Goal: Information Seeking & Learning: Learn about a topic

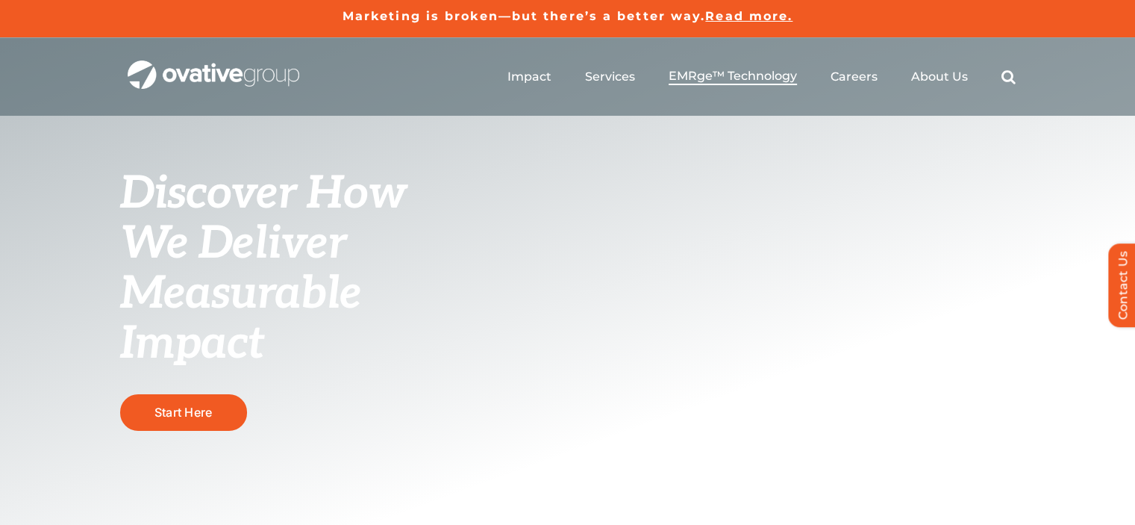
click at [755, 71] on span "EMRge™ Technology" at bounding box center [733, 76] width 128 height 15
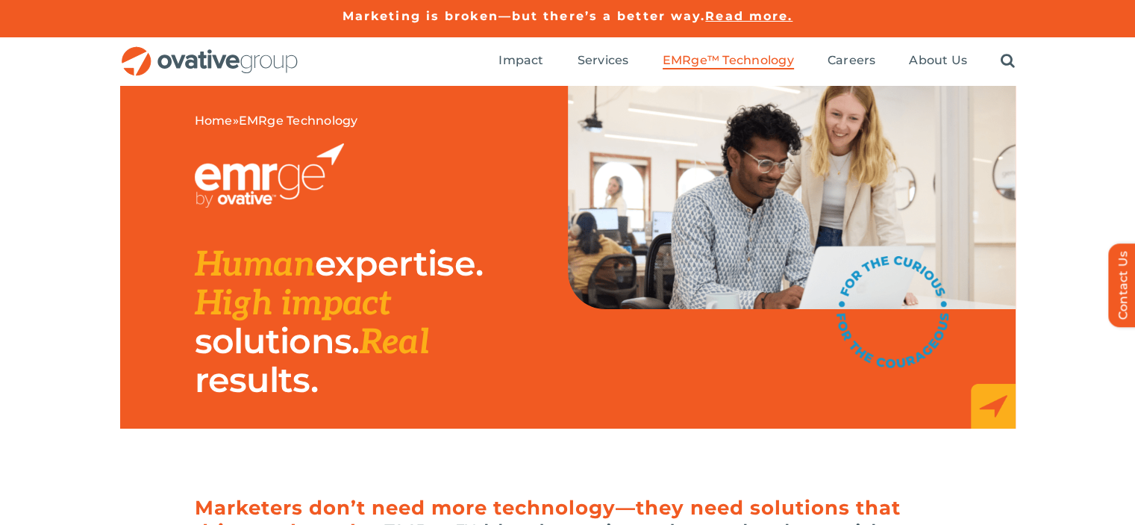
click at [776, 20] on span "Read more." at bounding box center [748, 16] width 87 height 14
